Goal: Task Accomplishment & Management: Manage account settings

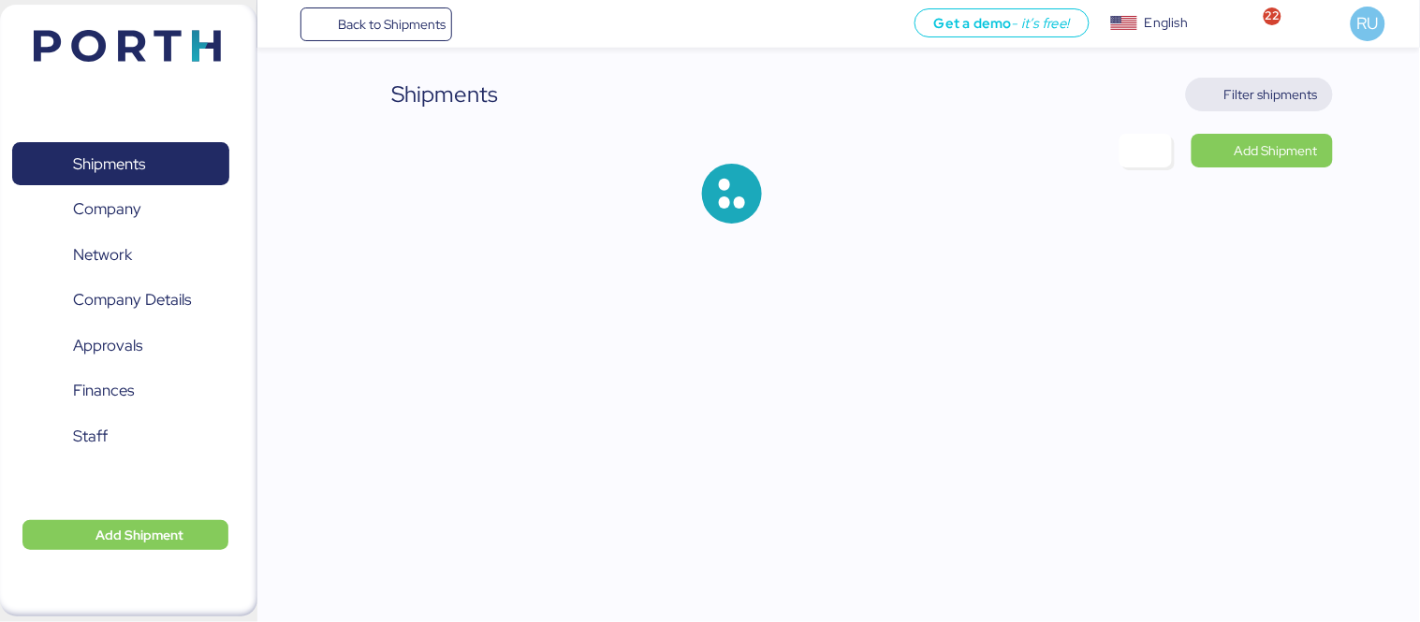
click at [1250, 103] on span "Filter shipments" at bounding box center [1271, 94] width 94 height 22
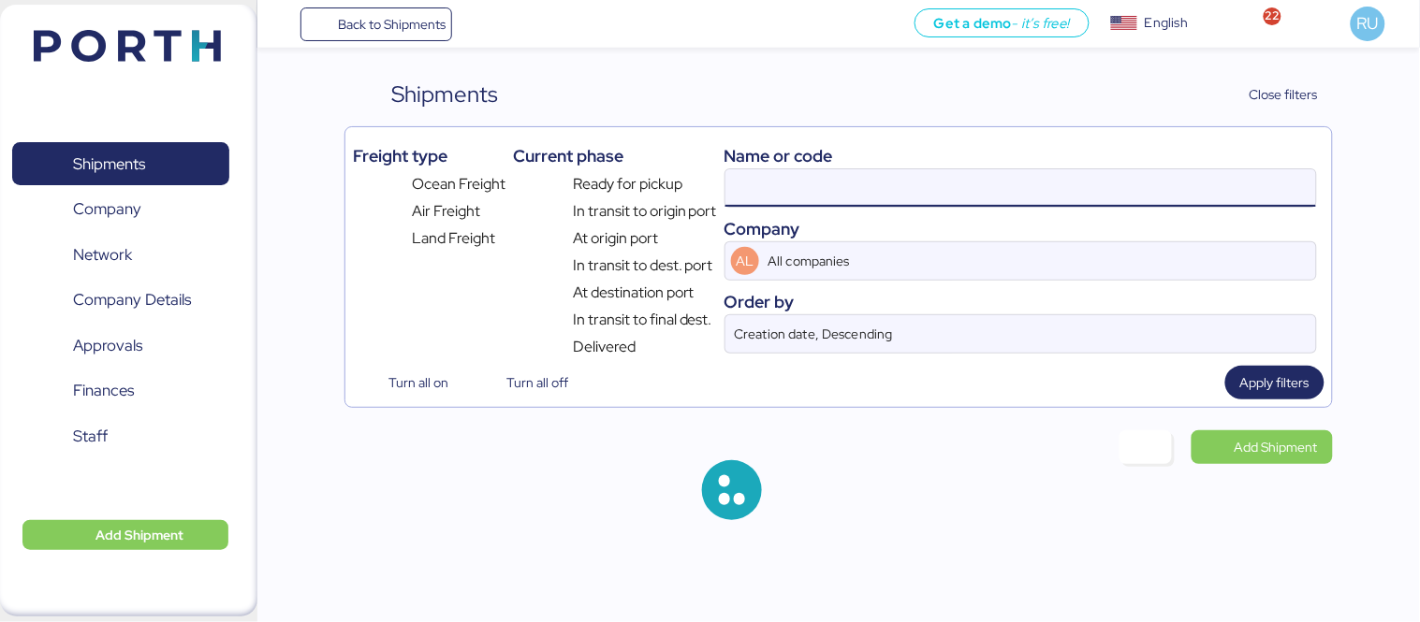
click at [1031, 182] on input at bounding box center [1020, 187] width 591 height 37
paste input "O0052015"
type input "O0052015"
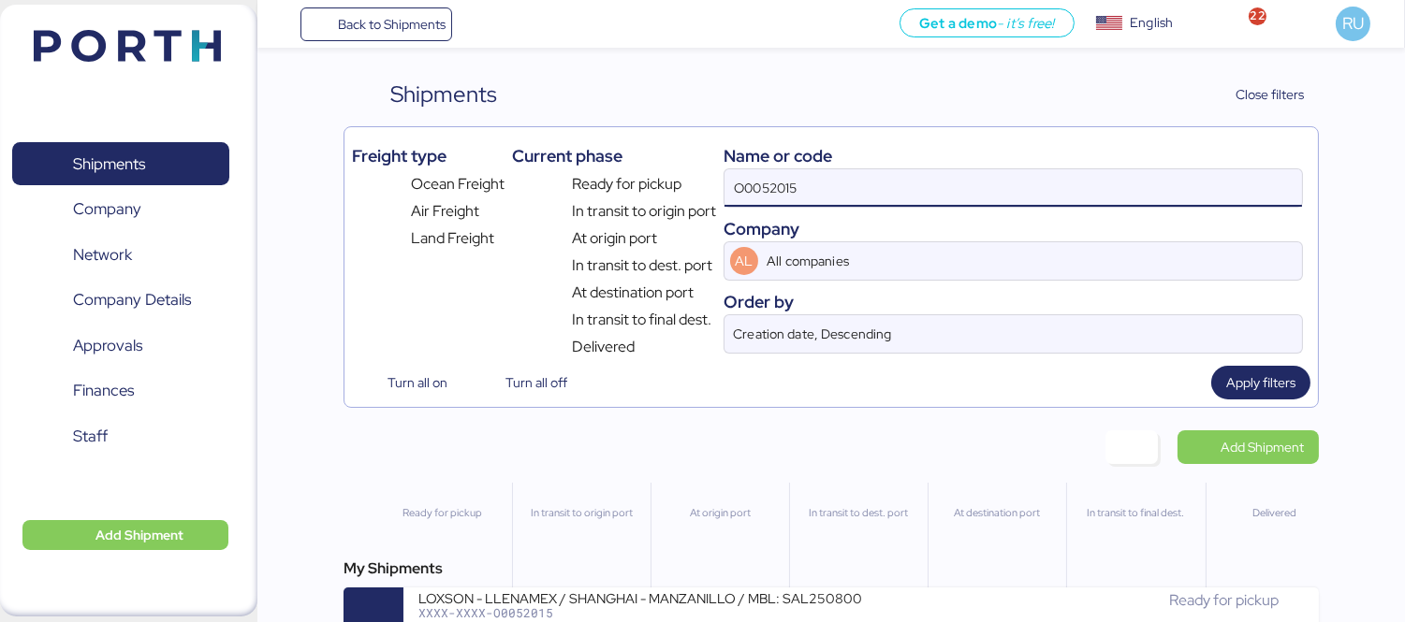
click at [830, 596] on div "LOXSON - LLENAMEX / SHANGHAI - MANZANILLO / MBL: SAL25080009 - HBL: KSSE2508020…" at bounding box center [639, 598] width 443 height 16
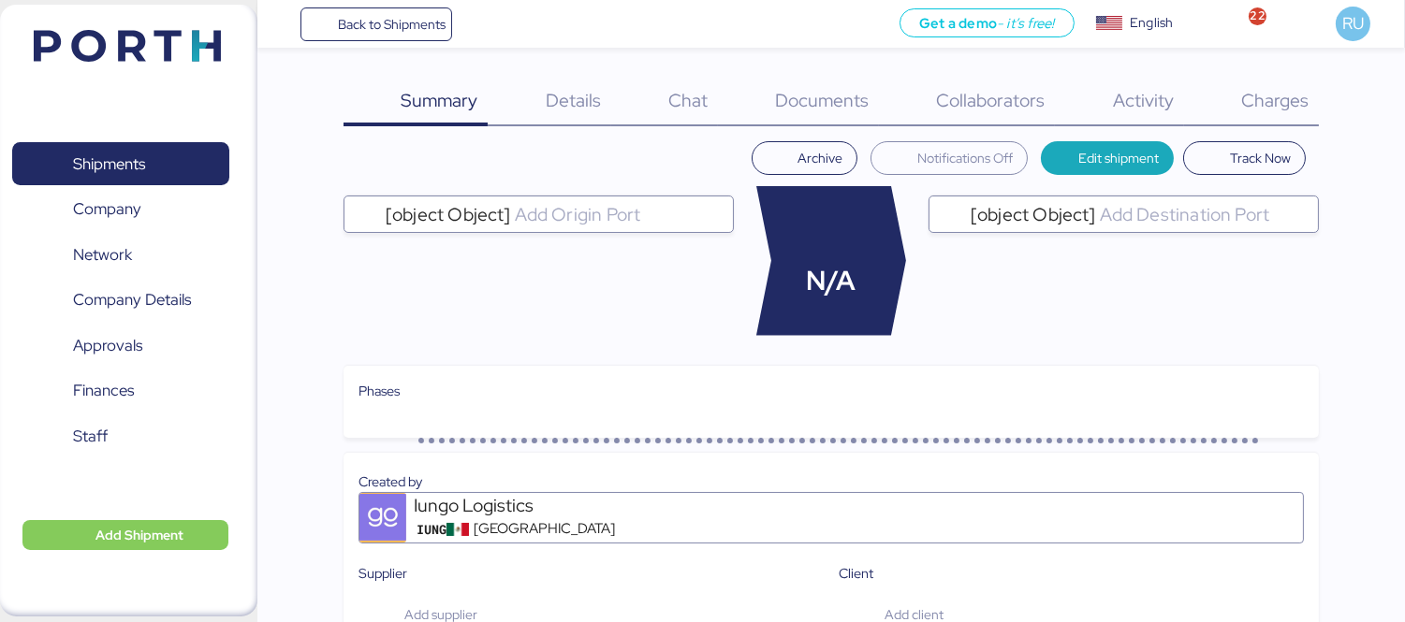
click at [1292, 109] on span "Charges" at bounding box center [1274, 100] width 67 height 24
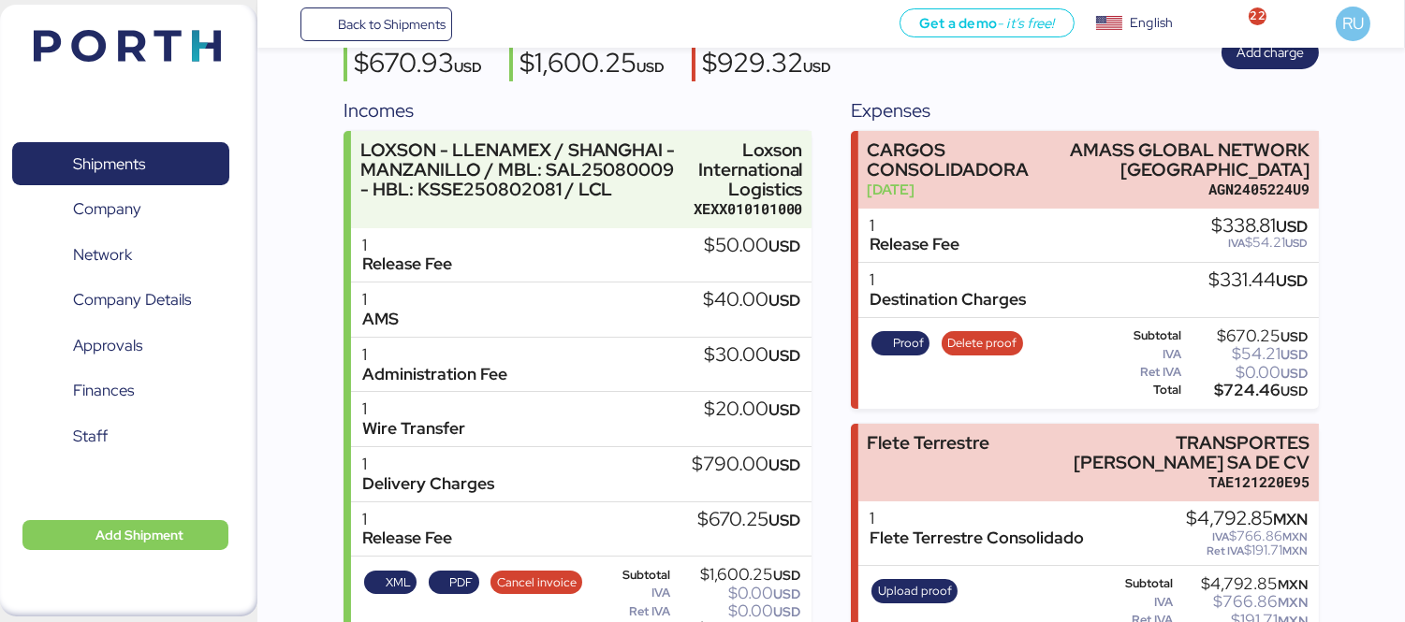
scroll to position [241, 0]
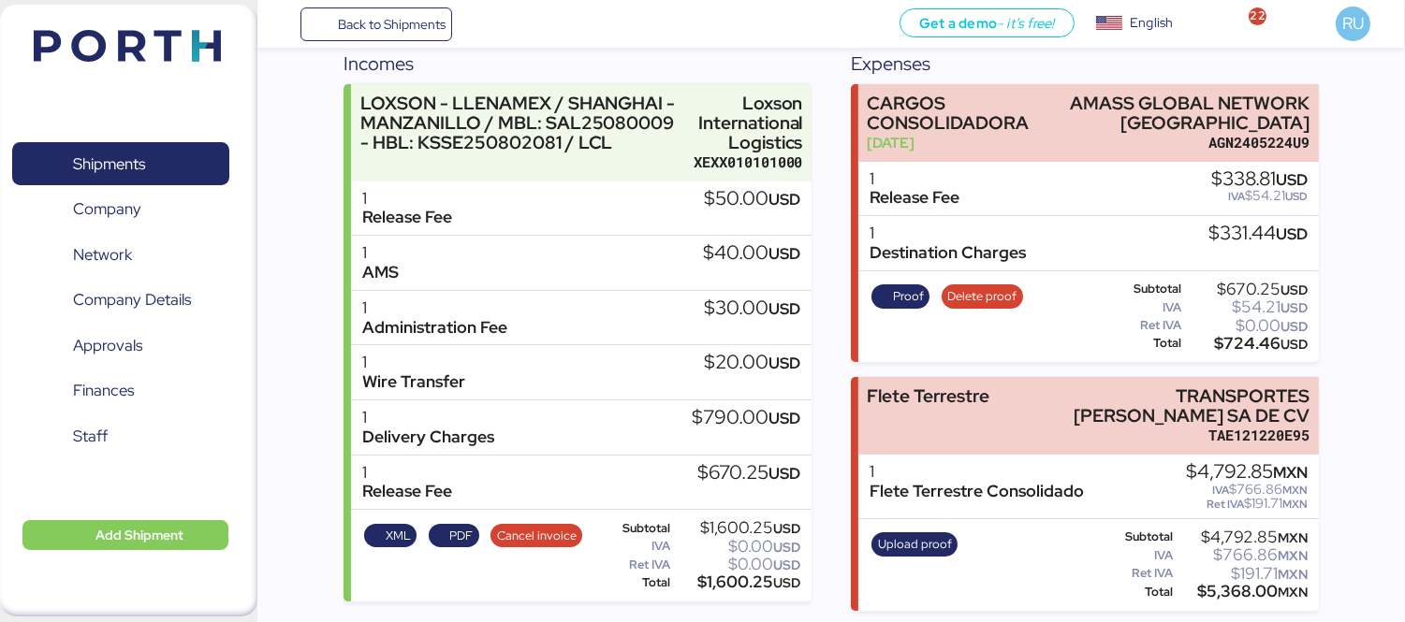
click at [144, 69] on header at bounding box center [99, 43] width 181 height 58
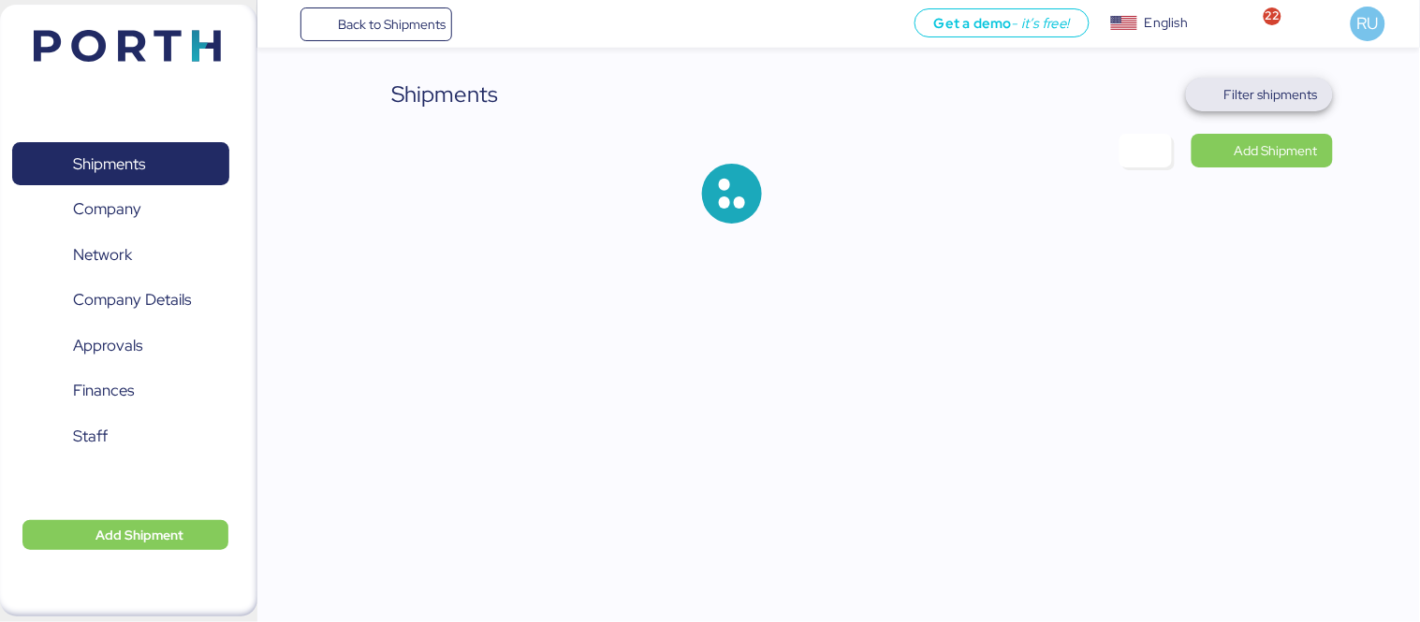
click at [1270, 91] on span "Filter shipments" at bounding box center [1271, 94] width 94 height 22
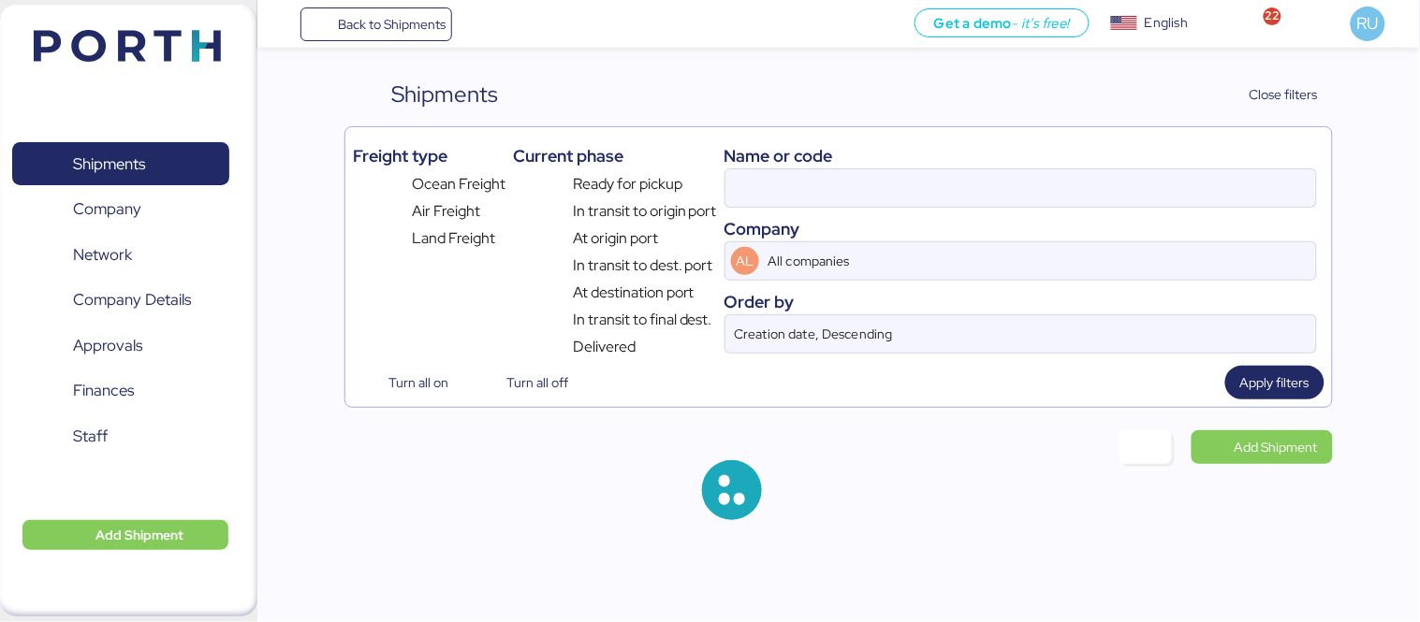
click at [912, 212] on div "Name or code Company AL All companies Order by Creation date, Descending" at bounding box center [1021, 247] width 593 height 224
click at [878, 182] on input at bounding box center [1020, 187] width 591 height 37
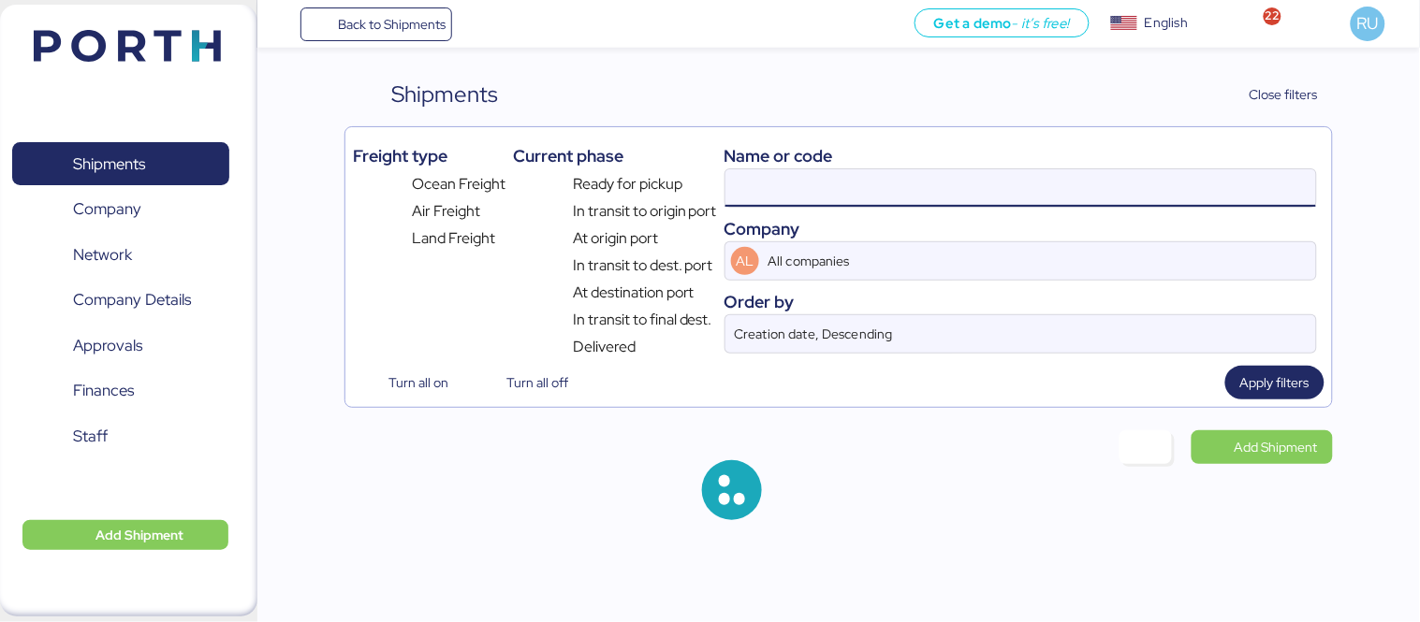
paste input "O0052022"
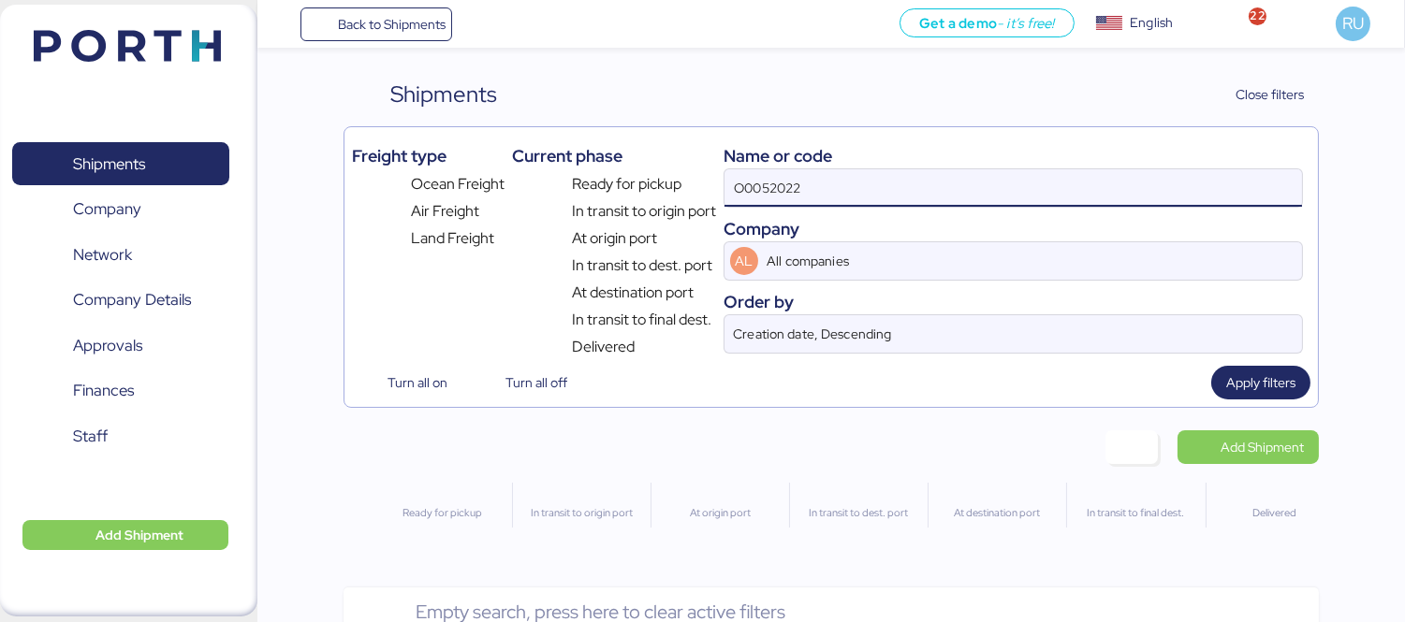
type input "O0052022"
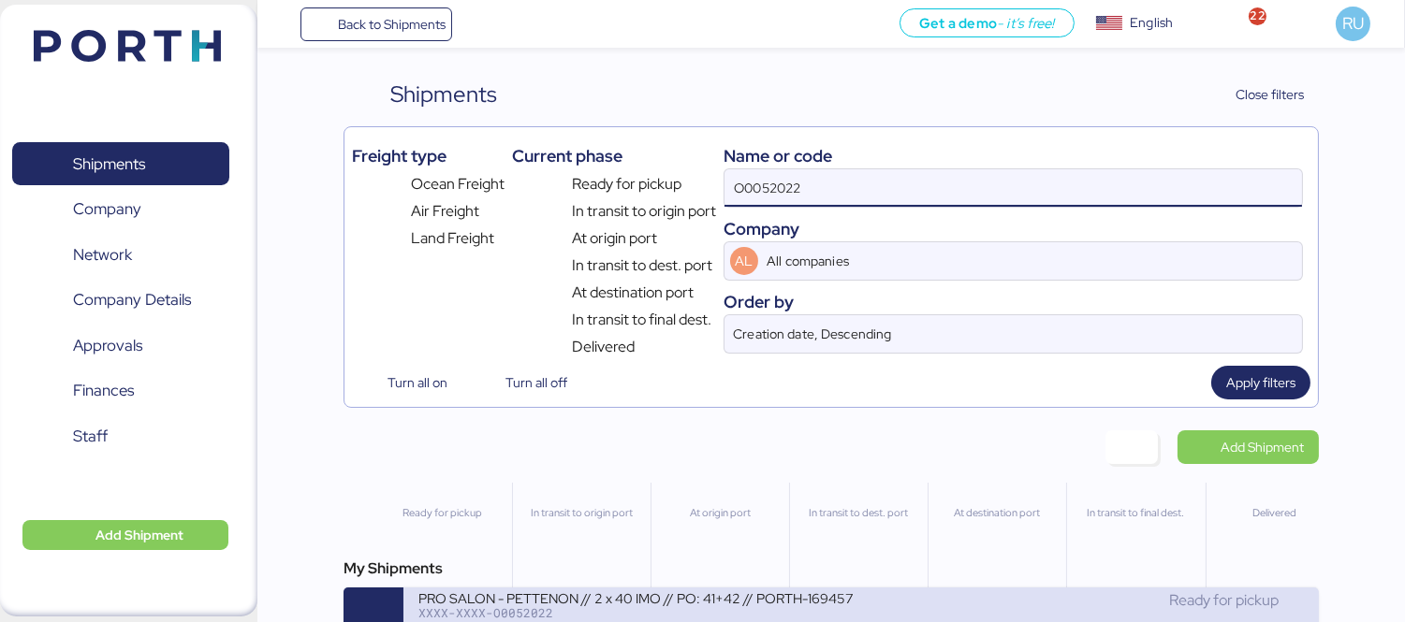
click at [934, 605] on div "Ready for pickup" at bounding box center [1082, 601] width 443 height 22
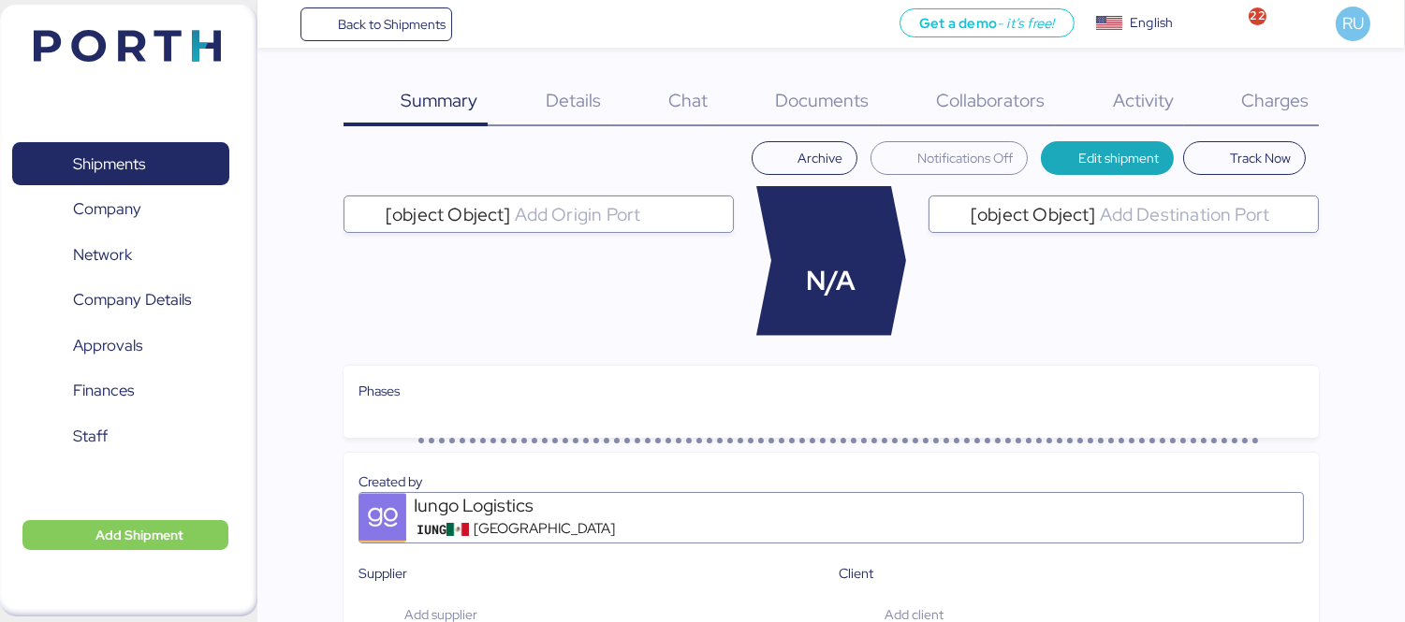
click at [1297, 95] on span "Charges" at bounding box center [1274, 100] width 67 height 24
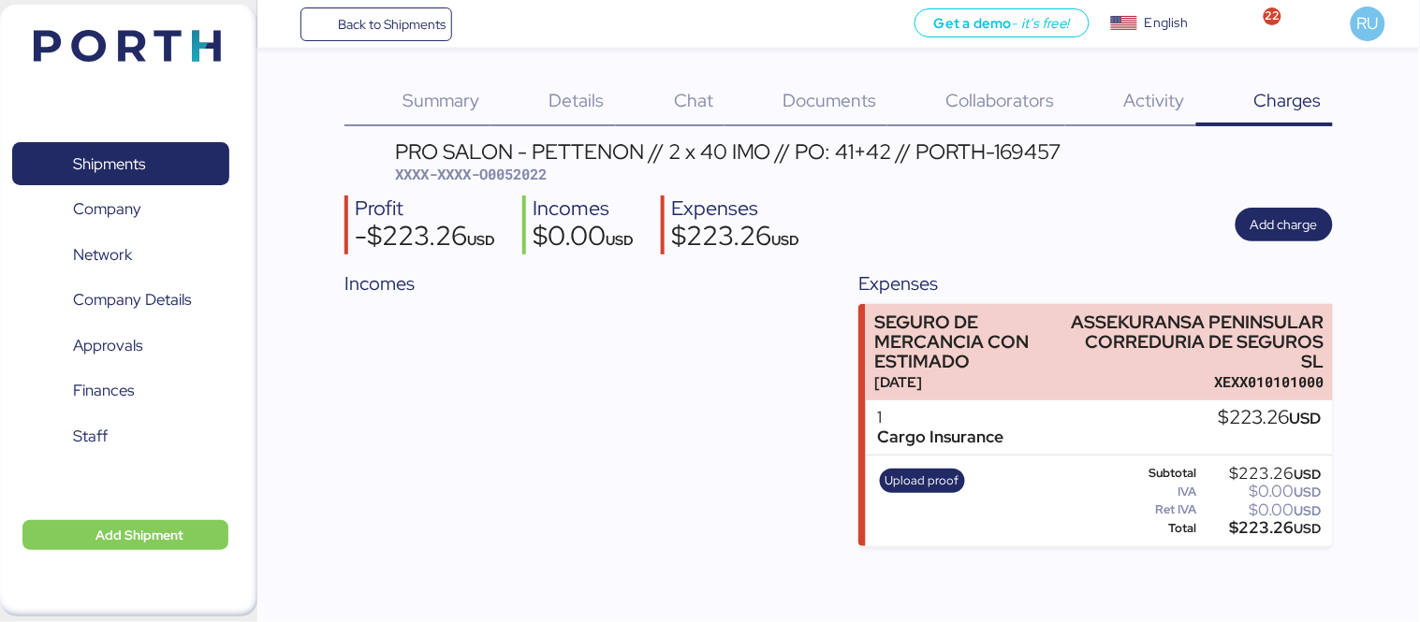
click at [530, 181] on span "XXXX-XXXX-O0052022" at bounding box center [471, 174] width 152 height 19
copy span "O0052022"
click at [1281, 227] on span "Add charge" at bounding box center [1284, 224] width 67 height 22
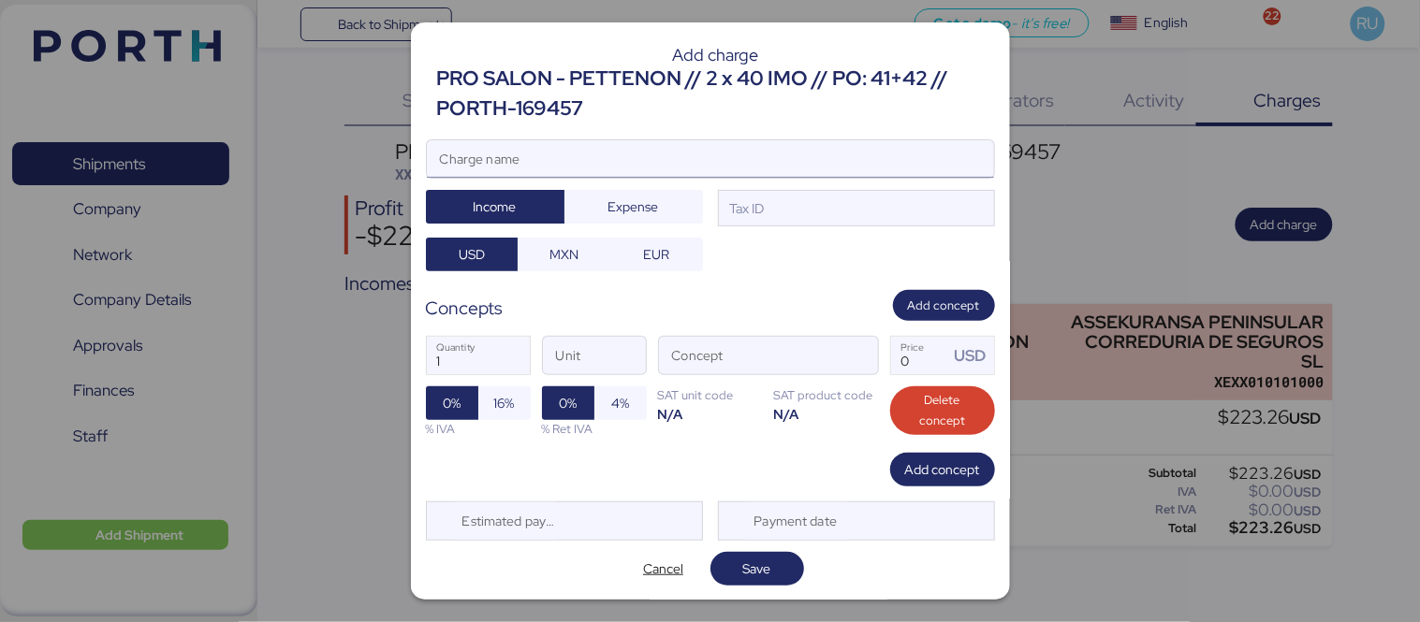
click at [742, 159] on input "Charge name" at bounding box center [710, 158] width 567 height 37
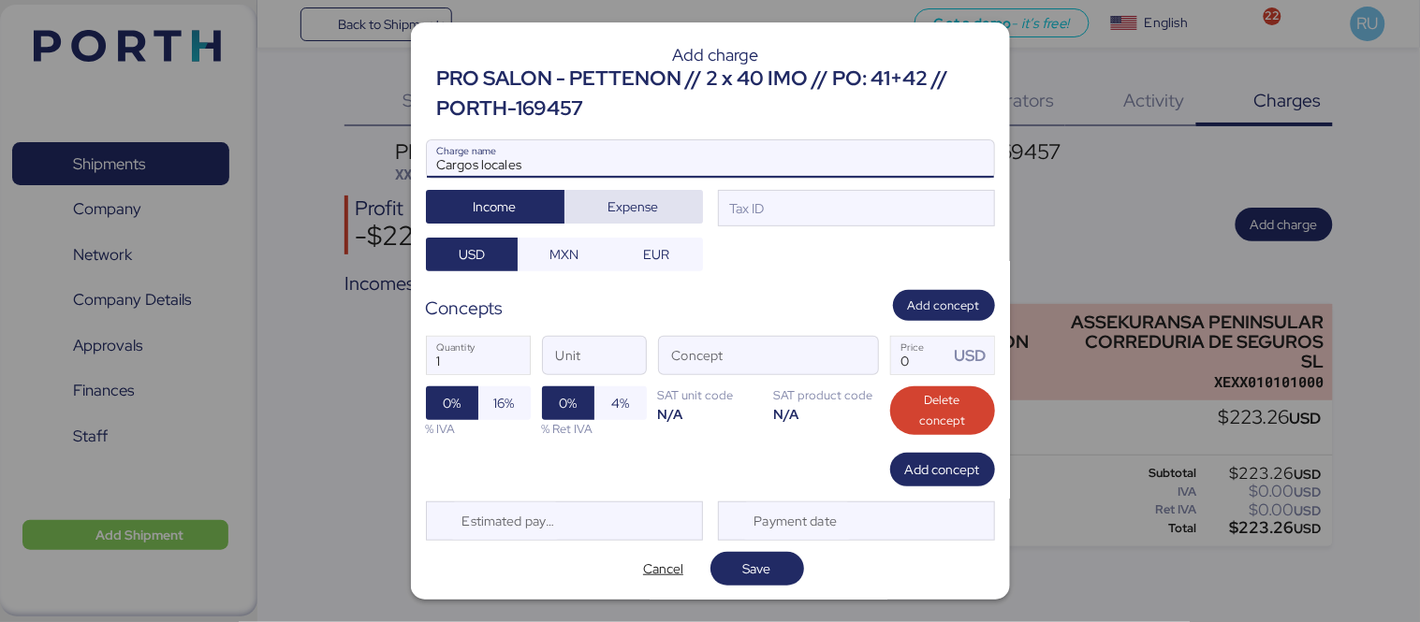
type input "Cargos locales"
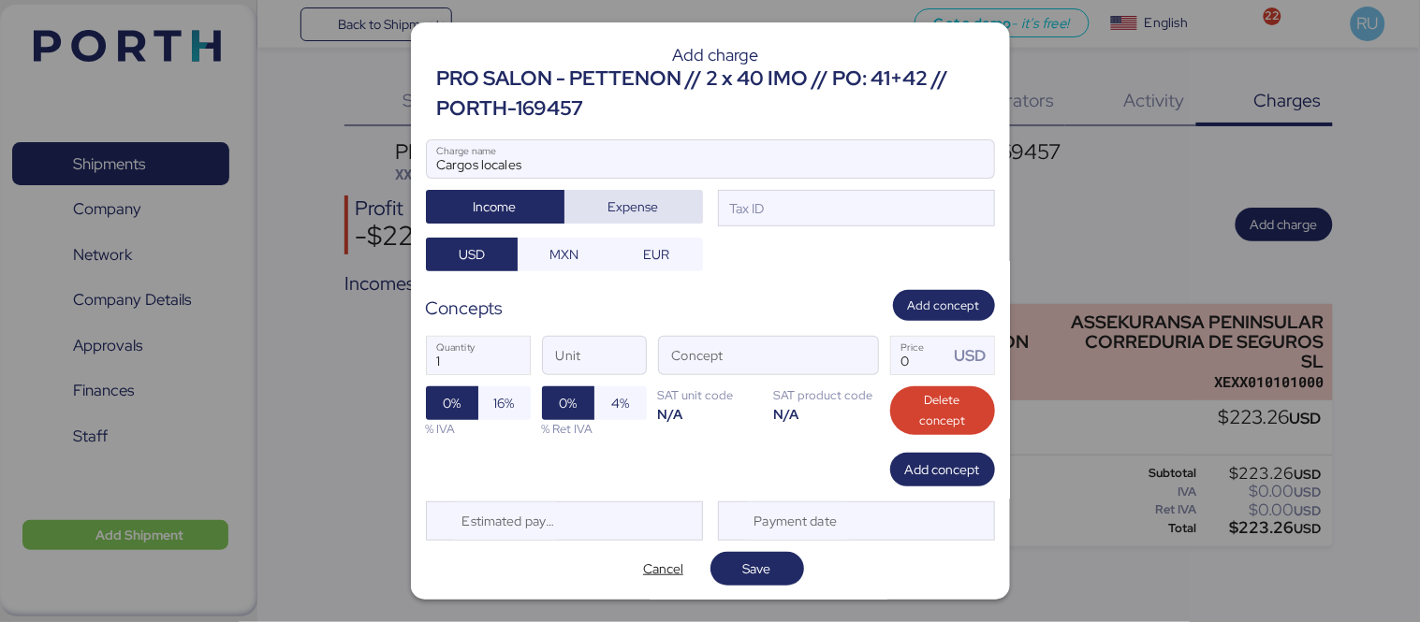
click at [667, 192] on span "Expense" at bounding box center [633, 207] width 139 height 34
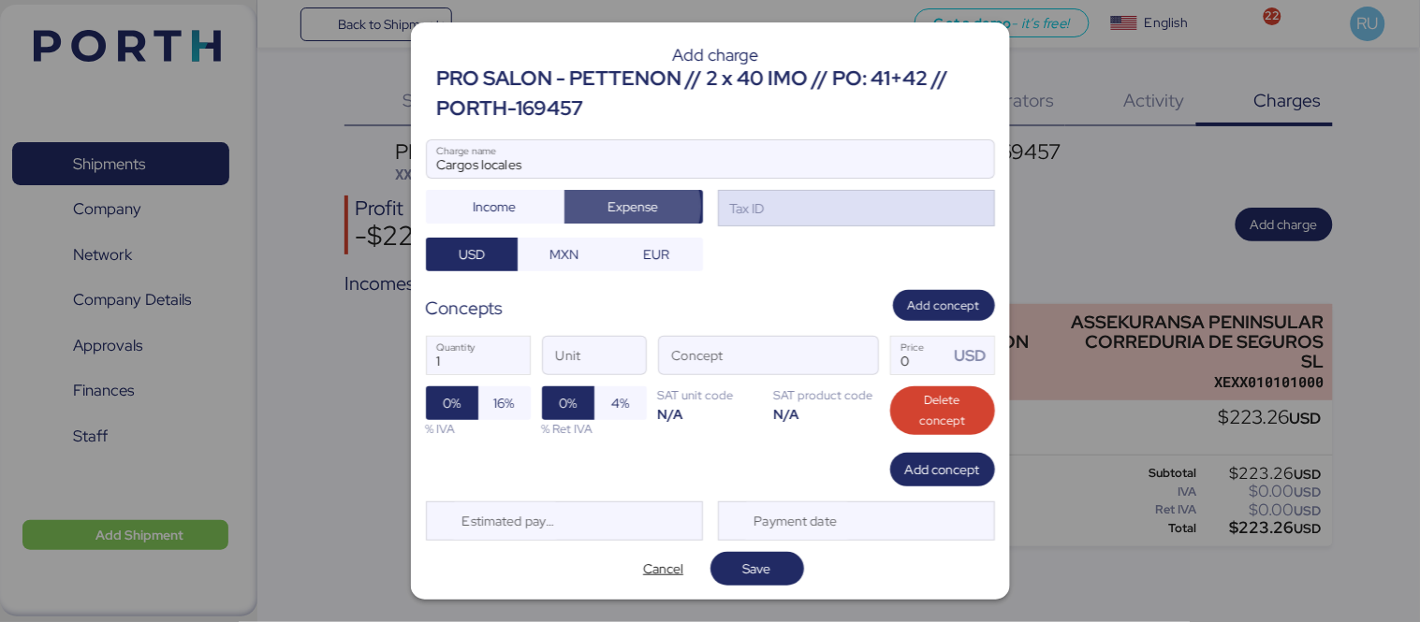
click at [762, 203] on div "Tax ID" at bounding box center [856, 208] width 277 height 37
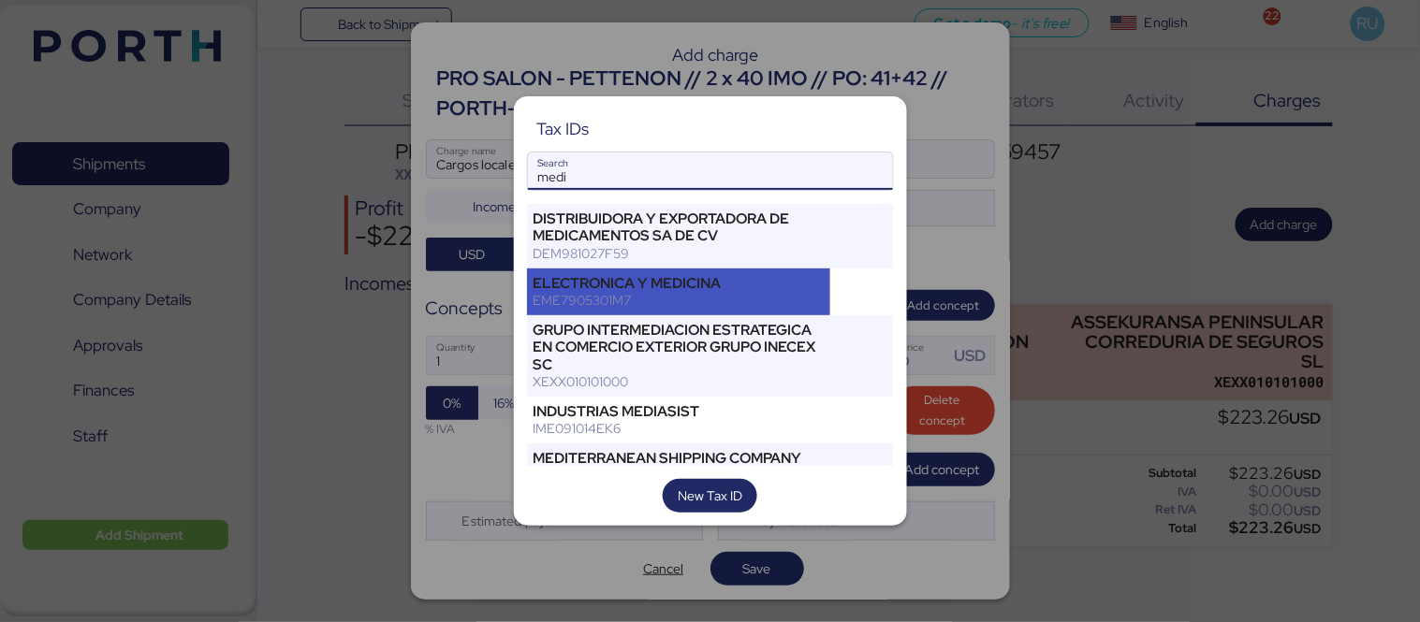
scroll to position [41, 0]
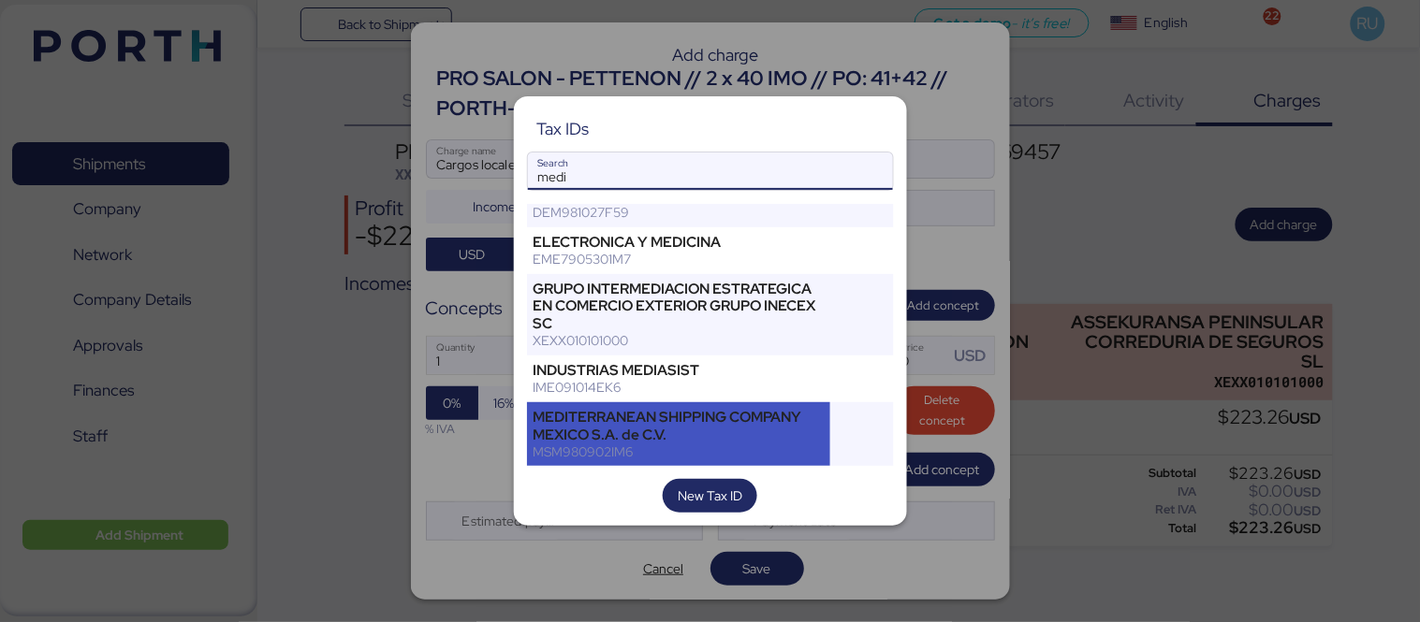
type input "medi"
click at [681, 421] on div "MEDITERRANEAN SHIPPING COMPANY MEXICO S.A. de C.V." at bounding box center [679, 426] width 291 height 34
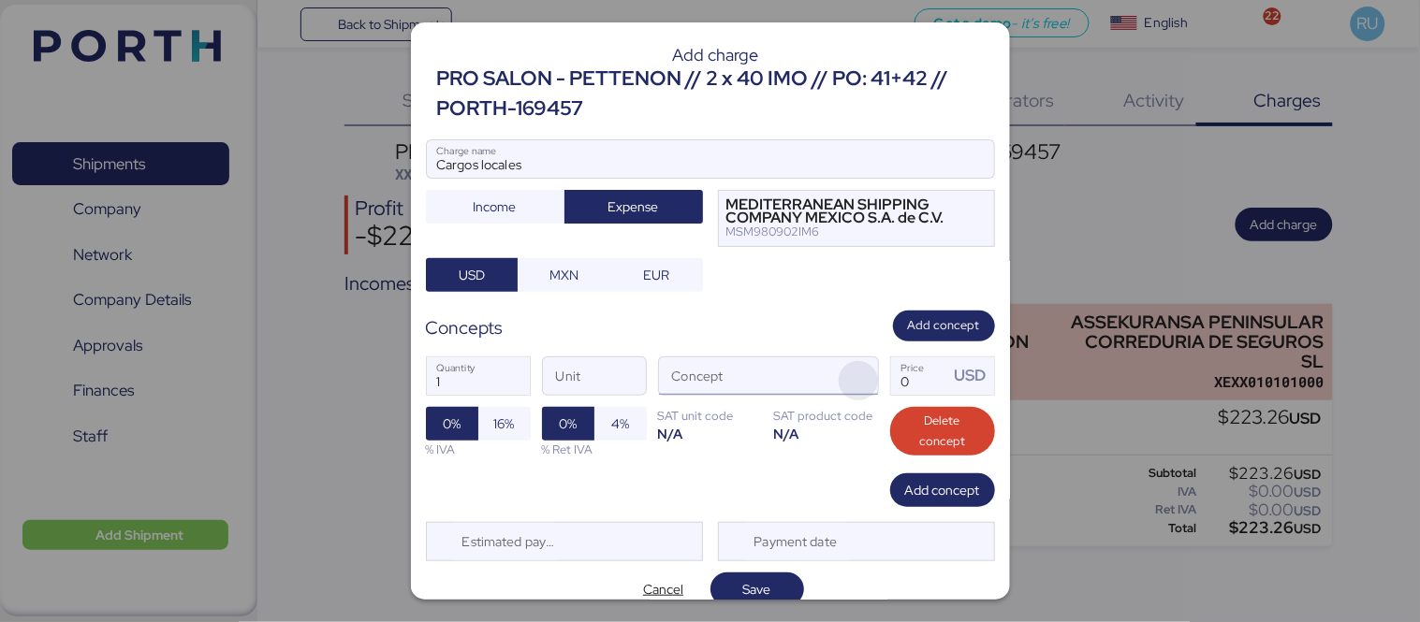
click at [848, 388] on span "button" at bounding box center [858, 380] width 39 height 39
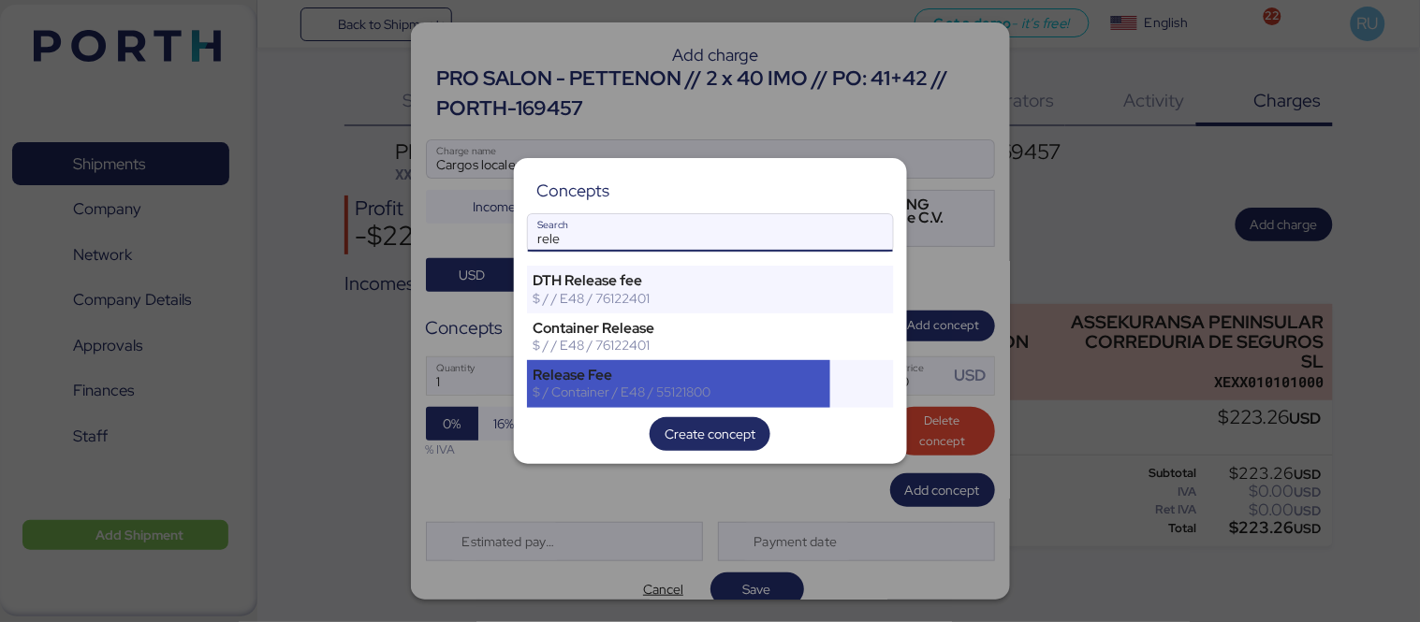
type input "rele"
click at [777, 363] on div "Release Fee $ / Container / E48 / 55121800" at bounding box center [679, 383] width 304 height 47
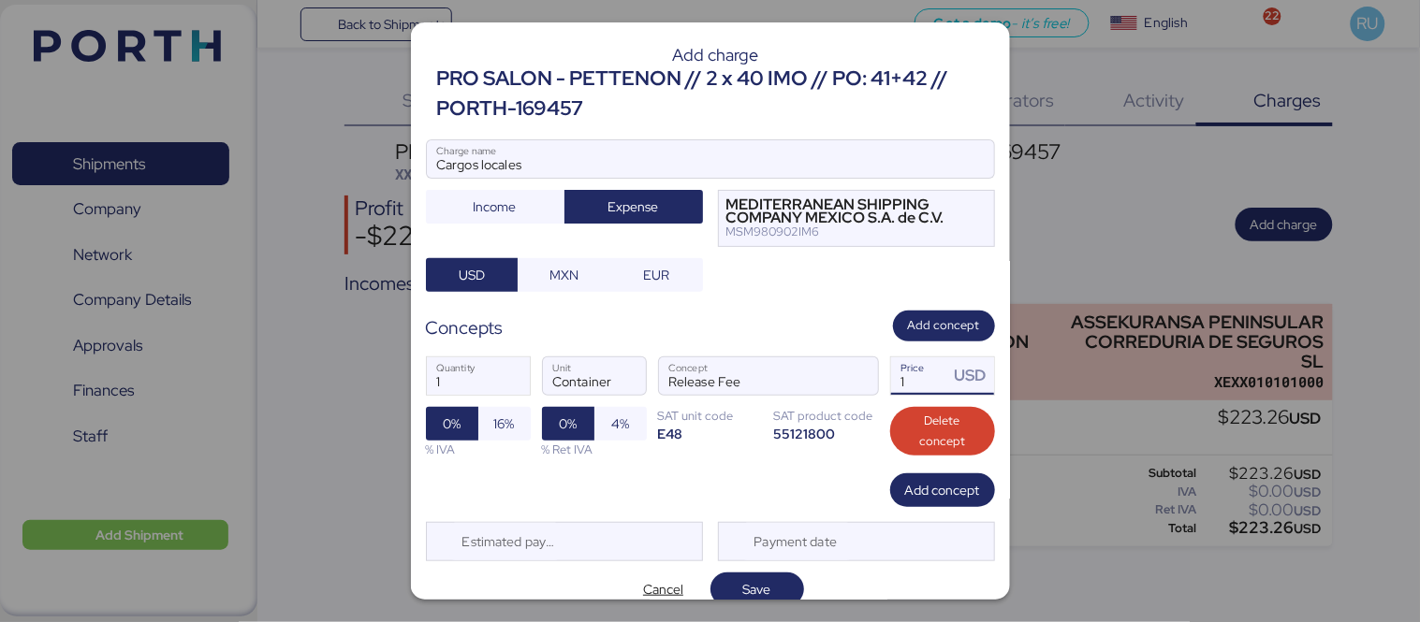
click at [930, 373] on input "1" at bounding box center [920, 376] width 58 height 37
type input "230"
click at [500, 417] on span "16%" at bounding box center [504, 424] width 21 height 22
click at [756, 578] on span "Save" at bounding box center [757, 589] width 28 height 22
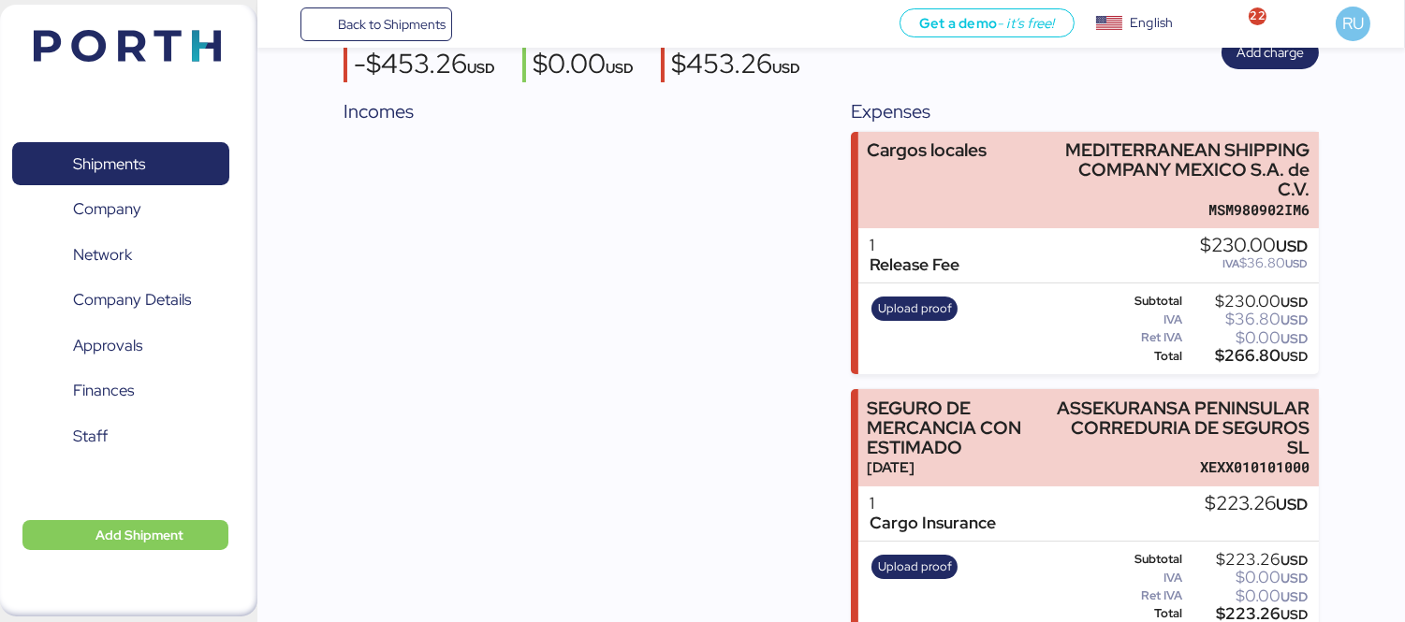
scroll to position [173, 0]
click at [924, 298] on span "Upload proof" at bounding box center [915, 308] width 74 height 21
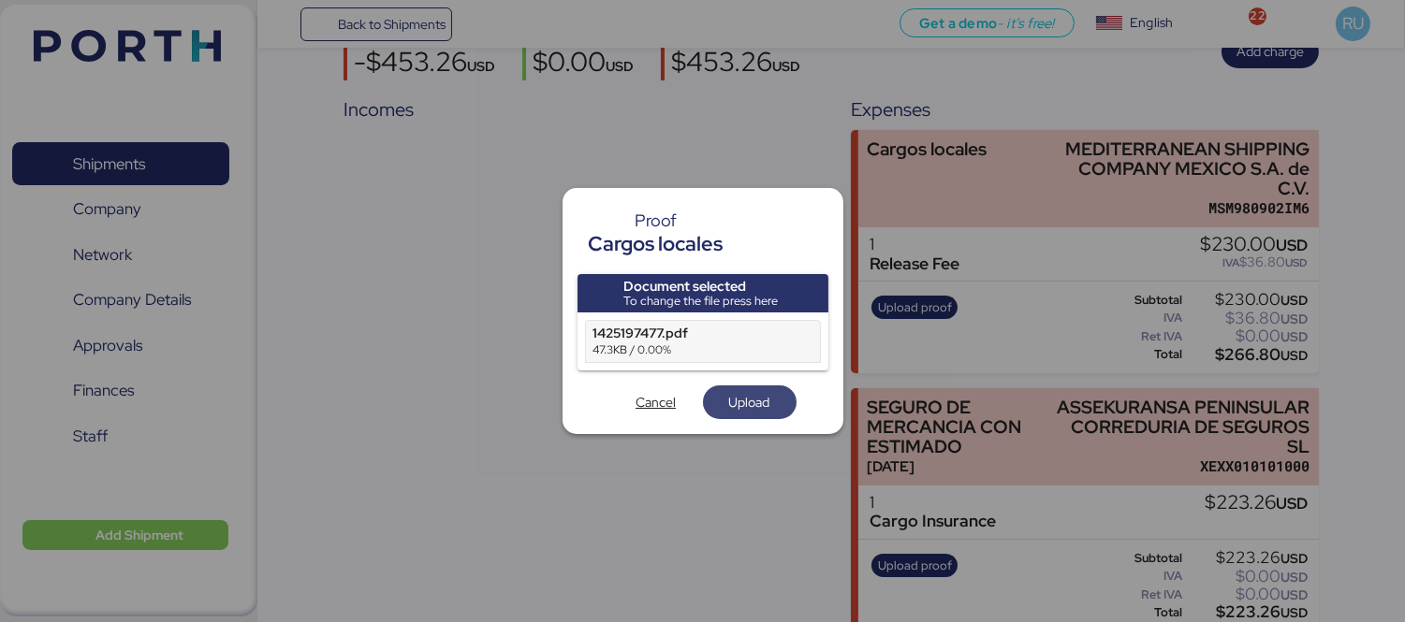
click at [756, 408] on span "Upload" at bounding box center [749, 402] width 41 height 22
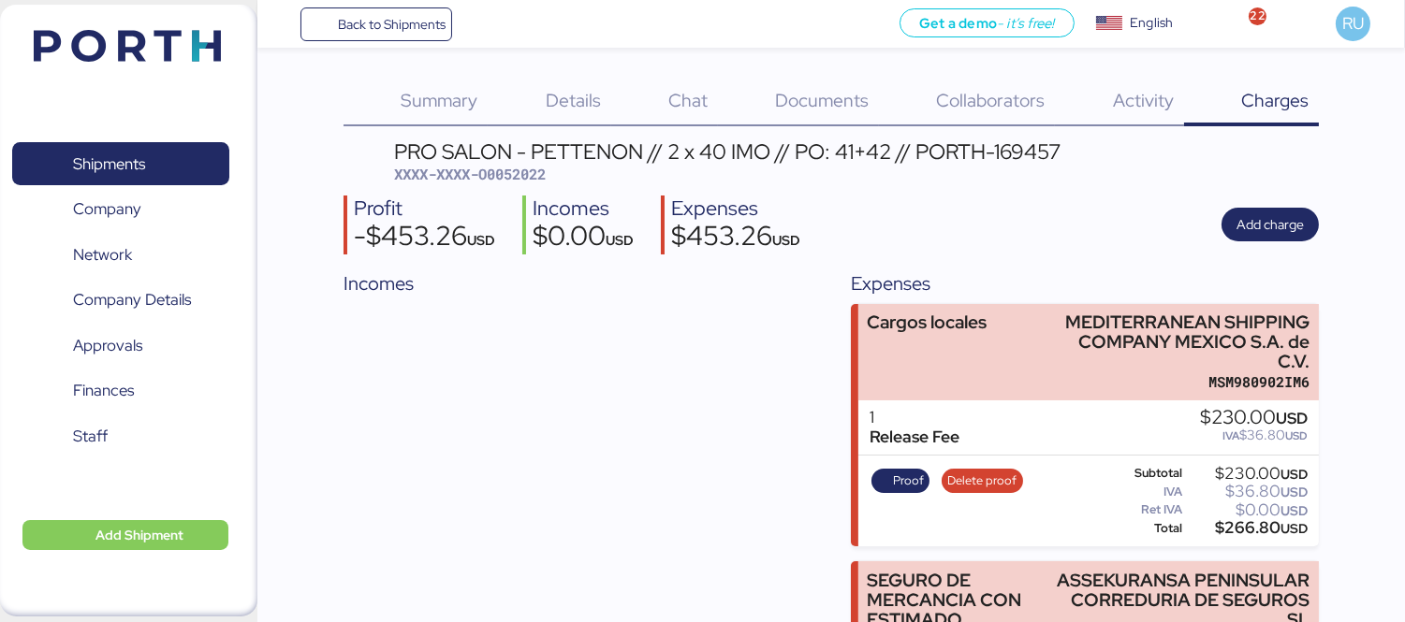
click at [536, 165] on span "XXXX-XXXX-O0052022" at bounding box center [470, 174] width 152 height 19
copy span "O0052022"
click at [1067, 172] on header "PRO SALON - [PERSON_NAME] // 2 x 40 IMO // PO: 41+42 // [PERSON_NAME]-169457 XX…" at bounding box center [831, 163] width 975 height 44
